Goal: Transaction & Acquisition: Purchase product/service

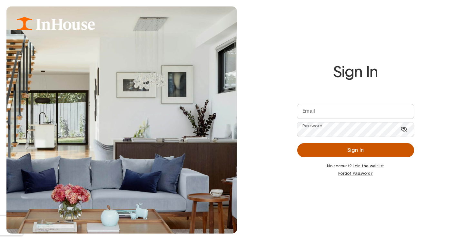
type input "**********"
click at [352, 153] on button "Sign In" at bounding box center [356, 150] width 117 height 14
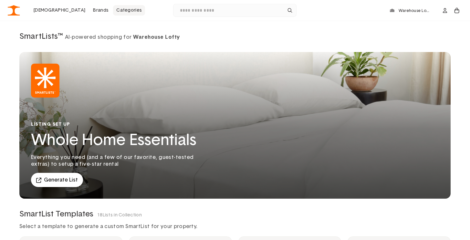
click at [113, 11] on link "Categories" at bounding box center [129, 10] width 32 height 10
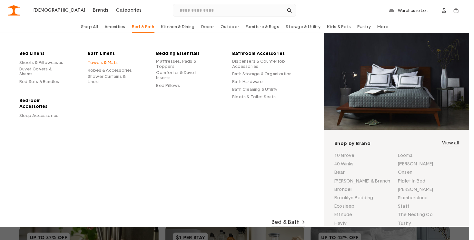
click at [104, 63] on link "Towels & Mats" at bounding box center [103, 62] width 30 height 5
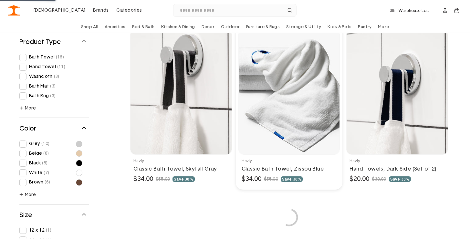
scroll to position [2055, 0]
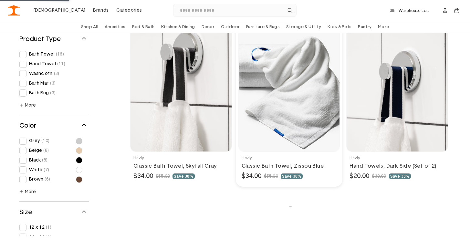
click at [295, 118] on link at bounding box center [289, 105] width 107 height 163
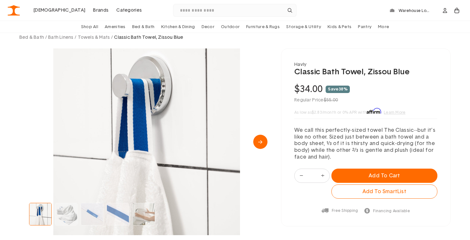
scroll to position [33, 0]
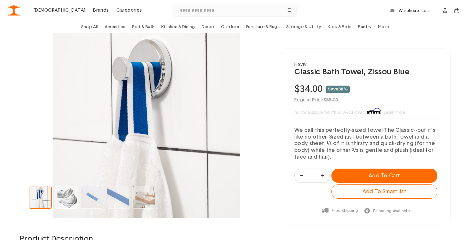
click at [68, 198] on img "Go to slide 2" at bounding box center [66, 197] width 22 height 22
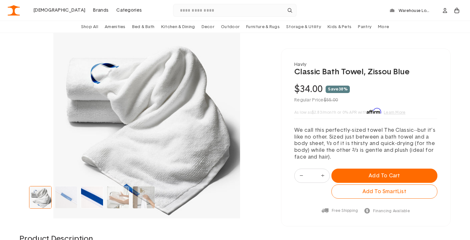
click at [97, 198] on img "Go to slide 4" at bounding box center [92, 197] width 22 height 22
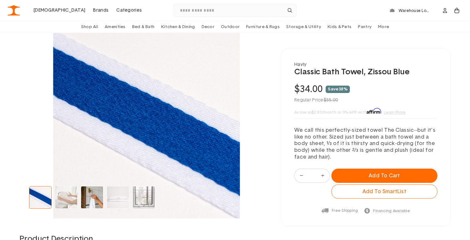
click at [94, 200] on img "Go to slide 6" at bounding box center [92, 197] width 22 height 22
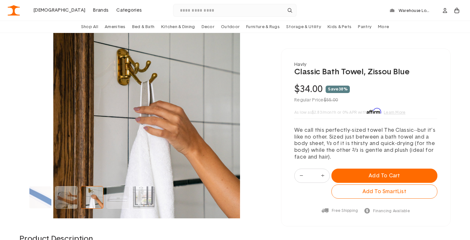
click at [93, 199] on img "Go to slide 6" at bounding box center [92, 197] width 22 height 22
click at [113, 198] on img "Go to slide 7" at bounding box center [118, 197] width 22 height 22
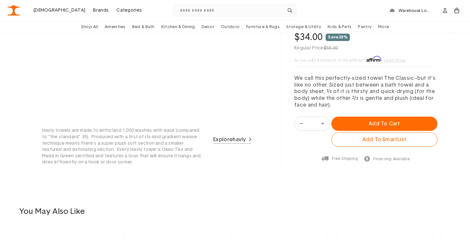
scroll to position [511, 0]
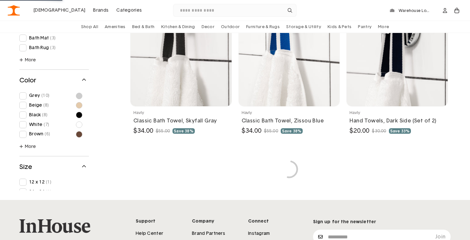
scroll to position [2095, 0]
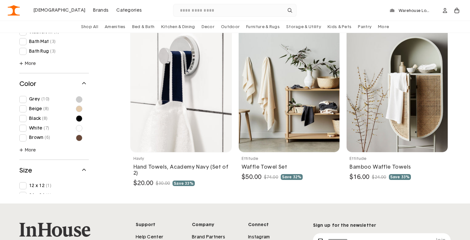
scroll to position [2579, 0]
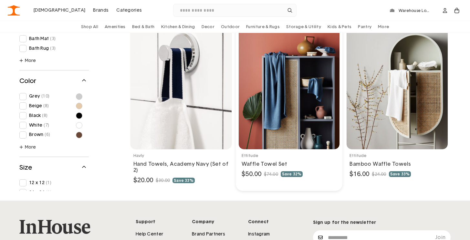
click at [279, 102] on link at bounding box center [289, 105] width 107 height 169
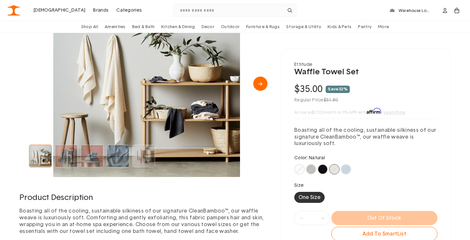
scroll to position [79, 0]
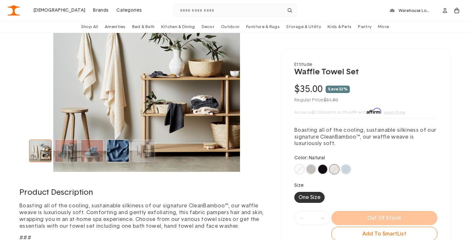
click at [121, 151] on img "Go to slide 4" at bounding box center [118, 151] width 22 height 22
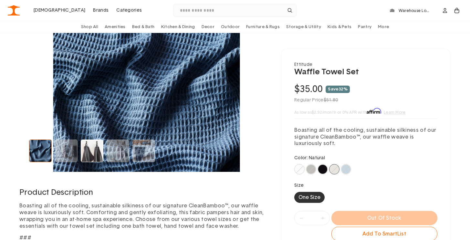
click at [97, 154] on img "Go to slide 6" at bounding box center [92, 151] width 22 height 22
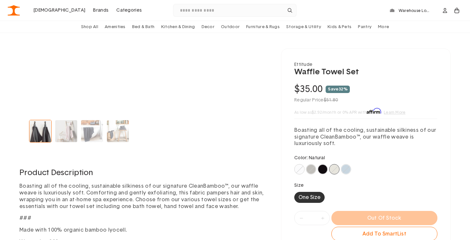
scroll to position [106, 0]
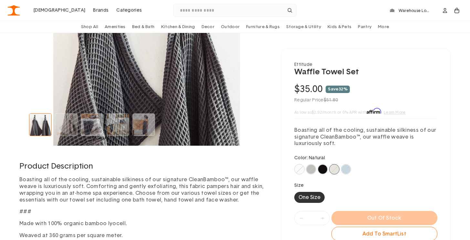
click at [324, 171] on span at bounding box center [322, 169] width 9 height 9
type input "*"
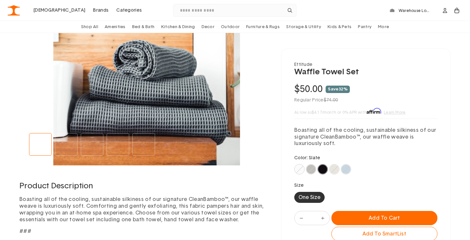
scroll to position [86, 0]
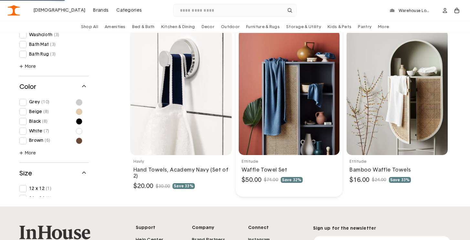
scroll to position [497, 0]
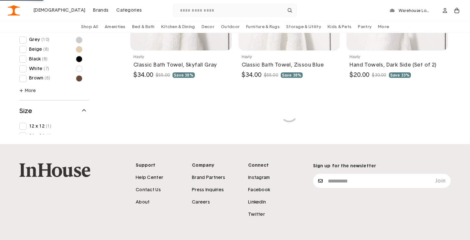
scroll to position [2163, 0]
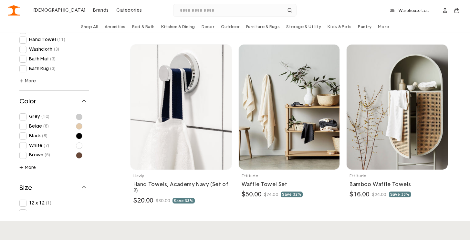
scroll to position [2568, 0]
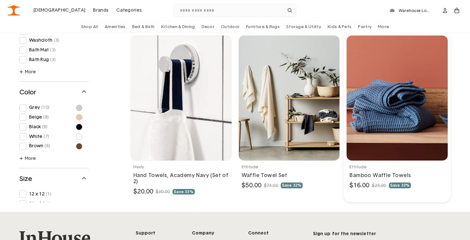
click at [390, 108] on link at bounding box center [396, 117] width 107 height 169
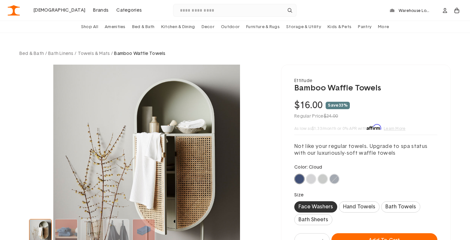
click at [308, 180] on span at bounding box center [310, 178] width 9 height 9
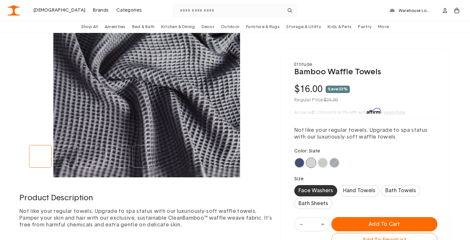
scroll to position [71, 0]
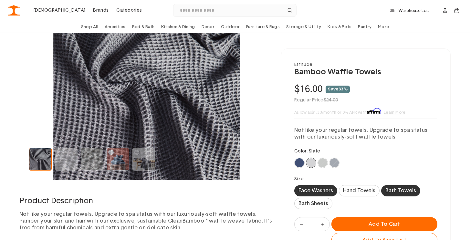
click at [395, 190] on span "Bath Towels" at bounding box center [400, 190] width 31 height 7
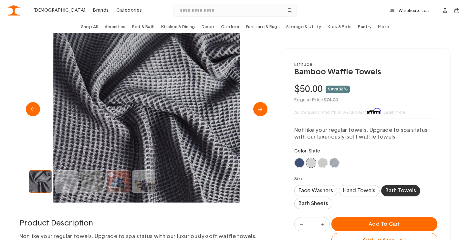
scroll to position [48, 0]
click at [311, 163] on span at bounding box center [310, 162] width 9 height 9
click at [299, 163] on span at bounding box center [299, 162] width 9 height 9
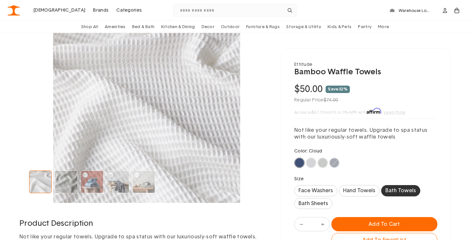
click at [310, 163] on span at bounding box center [310, 162] width 9 height 9
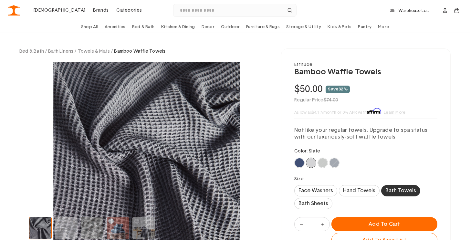
scroll to position [0, 0]
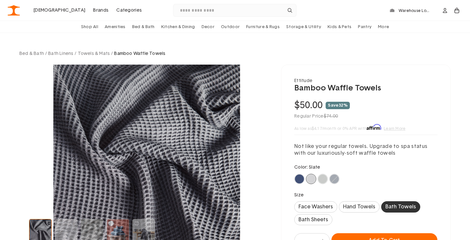
click at [301, 177] on span at bounding box center [299, 178] width 9 height 9
